Goal: Complete application form: Complete application form

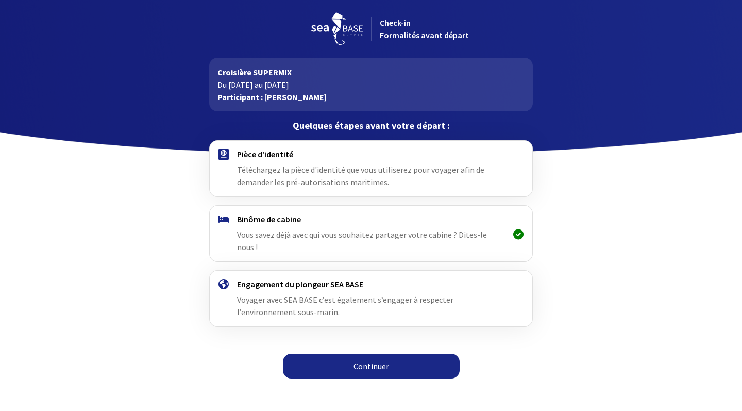
click at [375, 356] on link "Continuer" at bounding box center [371, 365] width 177 height 25
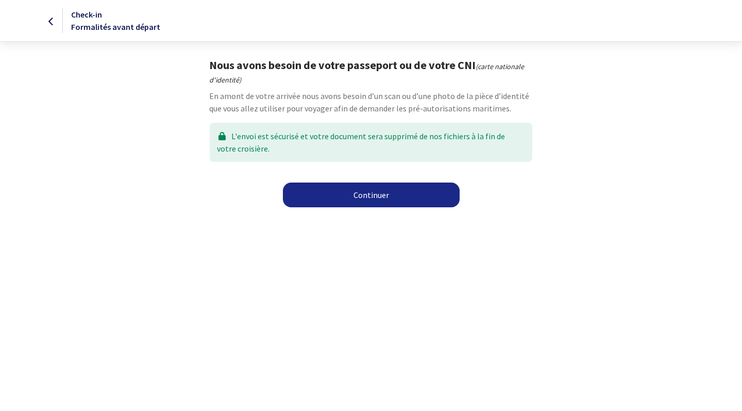
click at [363, 198] on link "Continuer" at bounding box center [371, 194] width 177 height 25
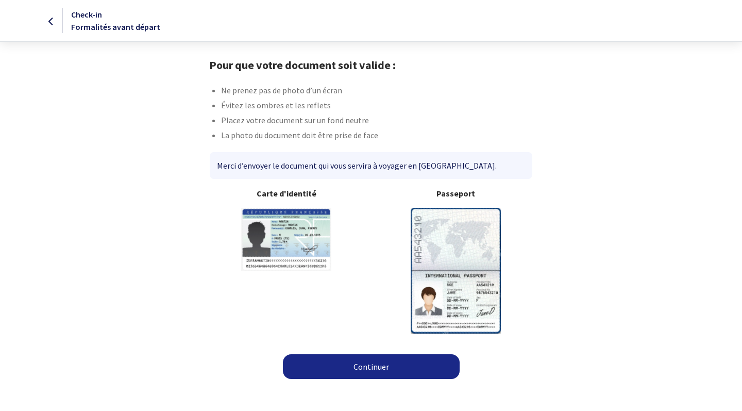
click at [366, 164] on div "Merci d’envoyer le document qui vous servira à voyager en [GEOGRAPHIC_DATA]." at bounding box center [371, 165] width 322 height 27
click at [369, 366] on link "Continuer" at bounding box center [371, 366] width 177 height 25
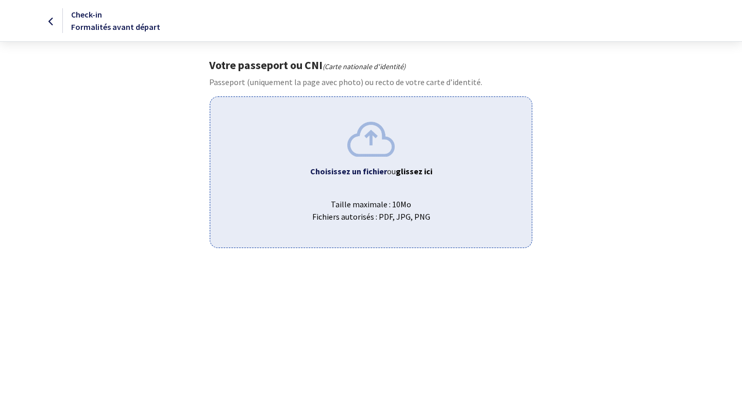
click at [376, 156] on img at bounding box center [370, 139] width 47 height 35
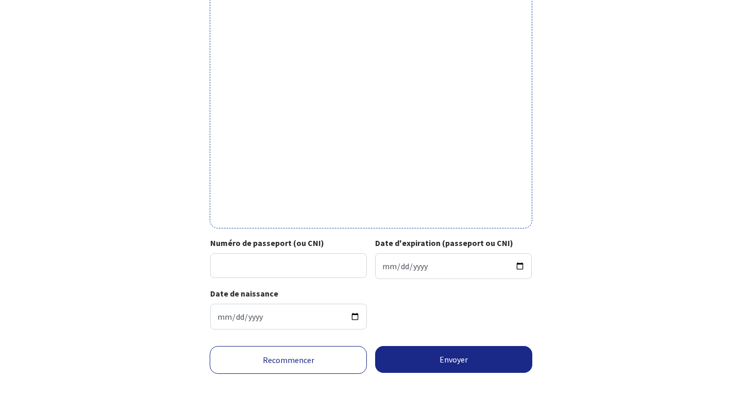
scroll to position [293, 0]
click at [299, 264] on input "Numéro de passeport (ou CNI)" at bounding box center [288, 265] width 157 height 25
click at [392, 256] on input "Date d'expiration (passeport ou CNI)" at bounding box center [453, 266] width 157 height 26
click at [400, 258] on input "Date d'expiration (passeport ou CNI)" at bounding box center [453, 266] width 157 height 26
click at [417, 261] on input "Date d'expiration (passeport ou CNI)" at bounding box center [453, 266] width 157 height 26
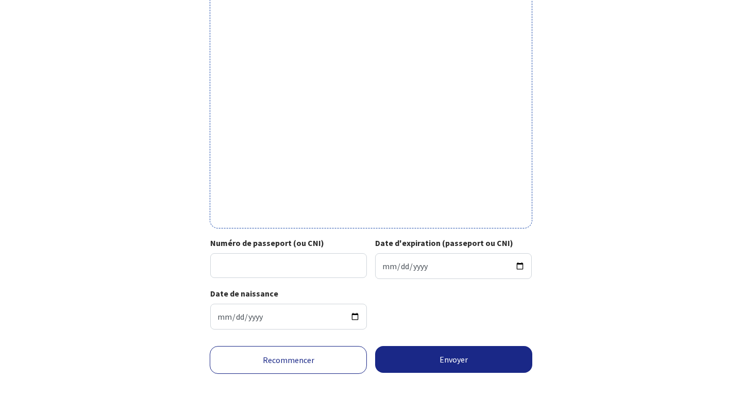
type input "2031-12-12"
click at [288, 253] on input "Numéro de passeport (ou CNI)" at bounding box center [288, 265] width 157 height 25
type input "21ED65670"
click at [474, 358] on button "Envoyer" at bounding box center [453, 359] width 157 height 27
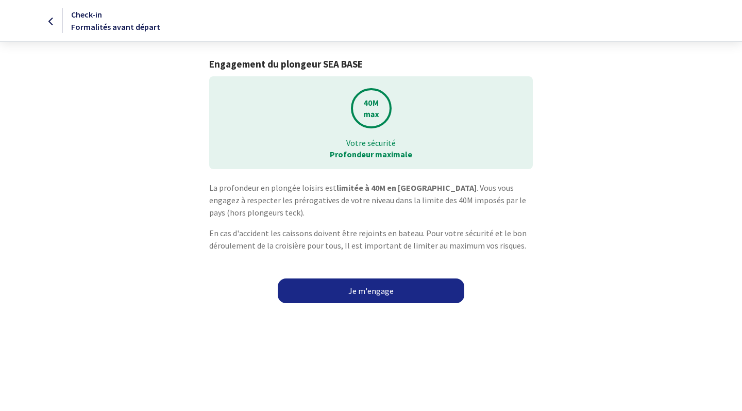
click at [378, 292] on link "Je m'engage" at bounding box center [371, 290] width 187 height 25
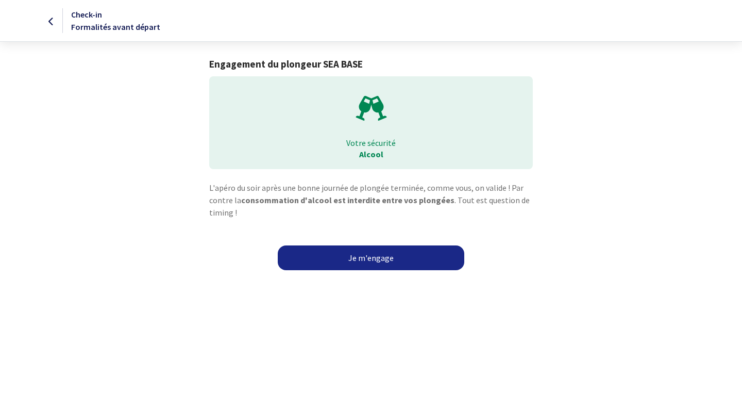
click at [389, 259] on link "Je m'engage" at bounding box center [371, 257] width 187 height 25
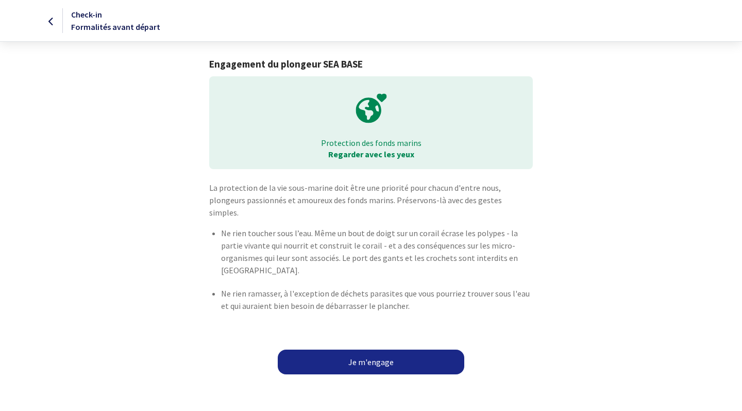
click at [378, 349] on link "Je m'engage" at bounding box center [371, 361] width 187 height 25
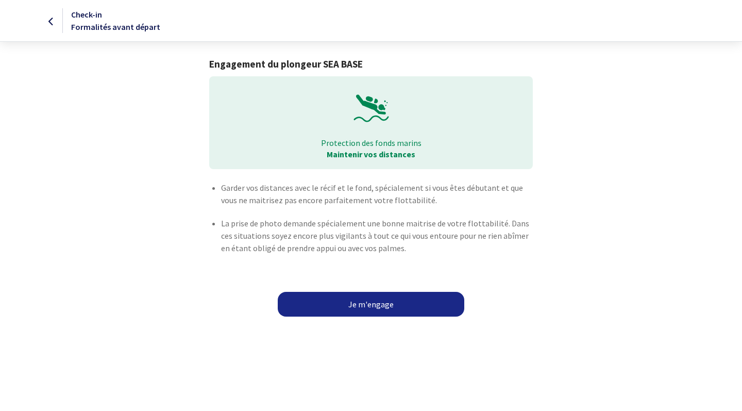
click at [367, 305] on link "Je m'engage" at bounding box center [371, 304] width 187 height 25
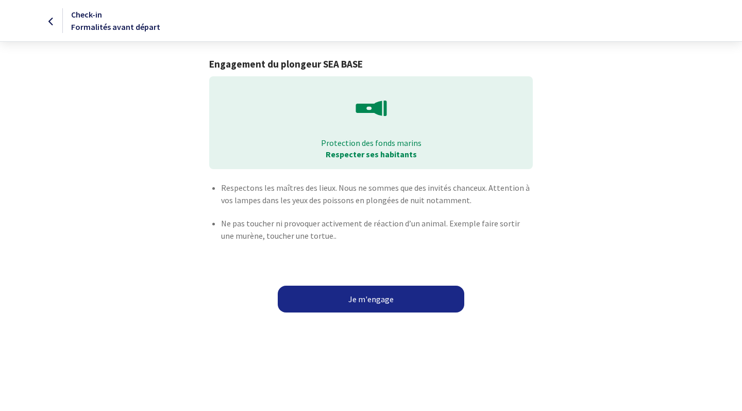
click at [371, 299] on button "Je m'engage" at bounding box center [371, 298] width 187 height 27
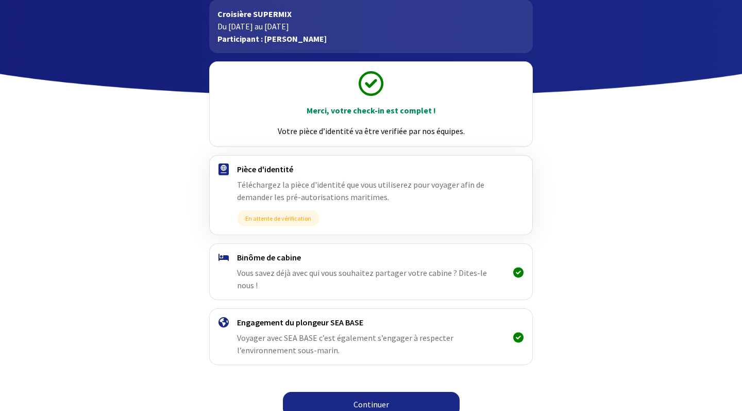
scroll to position [58, 0]
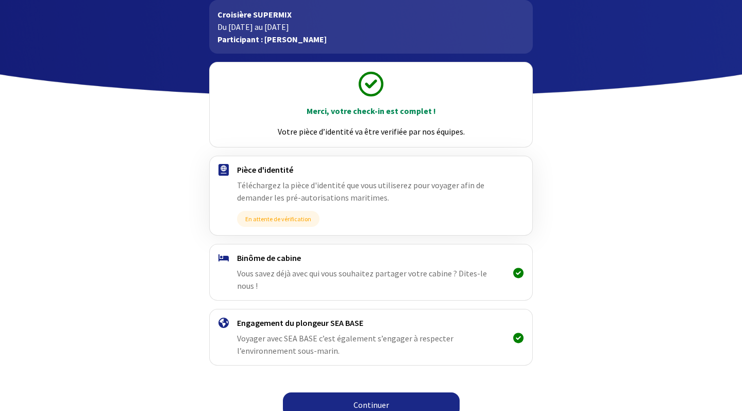
click at [363, 399] on link "Continuer" at bounding box center [371, 404] width 177 height 25
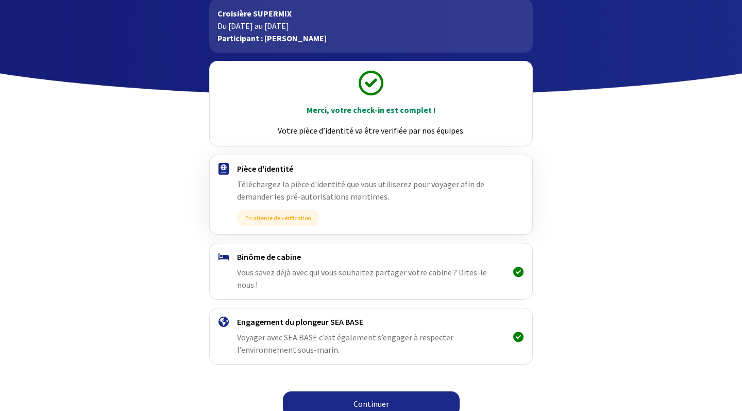
scroll to position [58, 0]
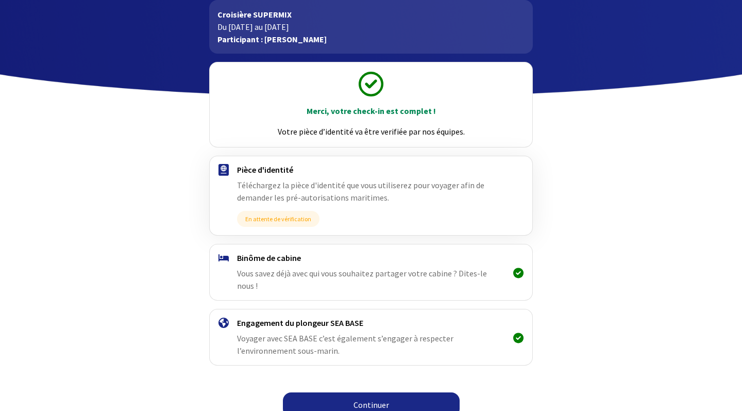
click at [520, 273] on icon at bounding box center [518, 273] width 10 height 1
click at [359, 392] on link "Continuer" at bounding box center [371, 404] width 177 height 25
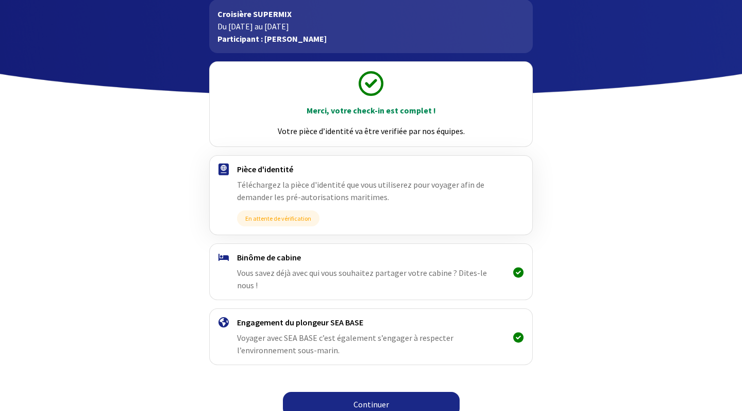
scroll to position [58, 0]
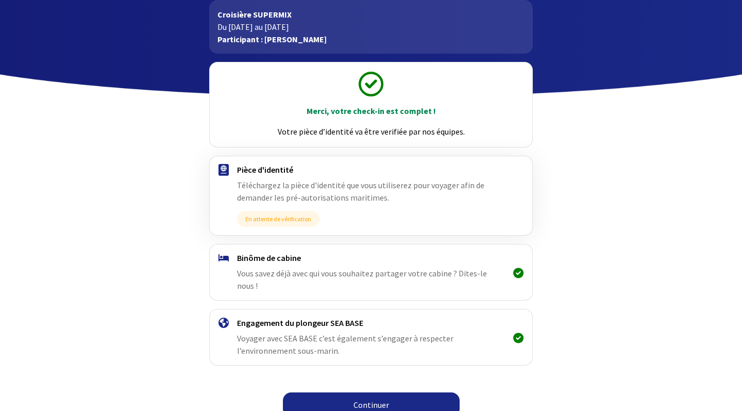
click at [359, 393] on link "Continuer" at bounding box center [371, 404] width 177 height 25
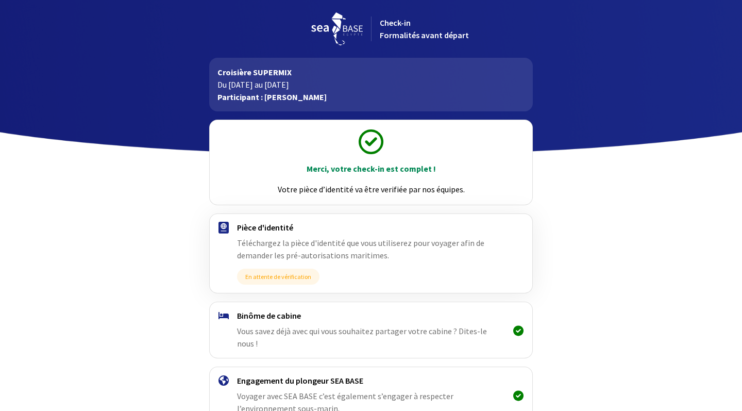
click at [516, 330] on icon at bounding box center [518, 330] width 10 height 1
